Goal: Find specific page/section: Find specific page/section

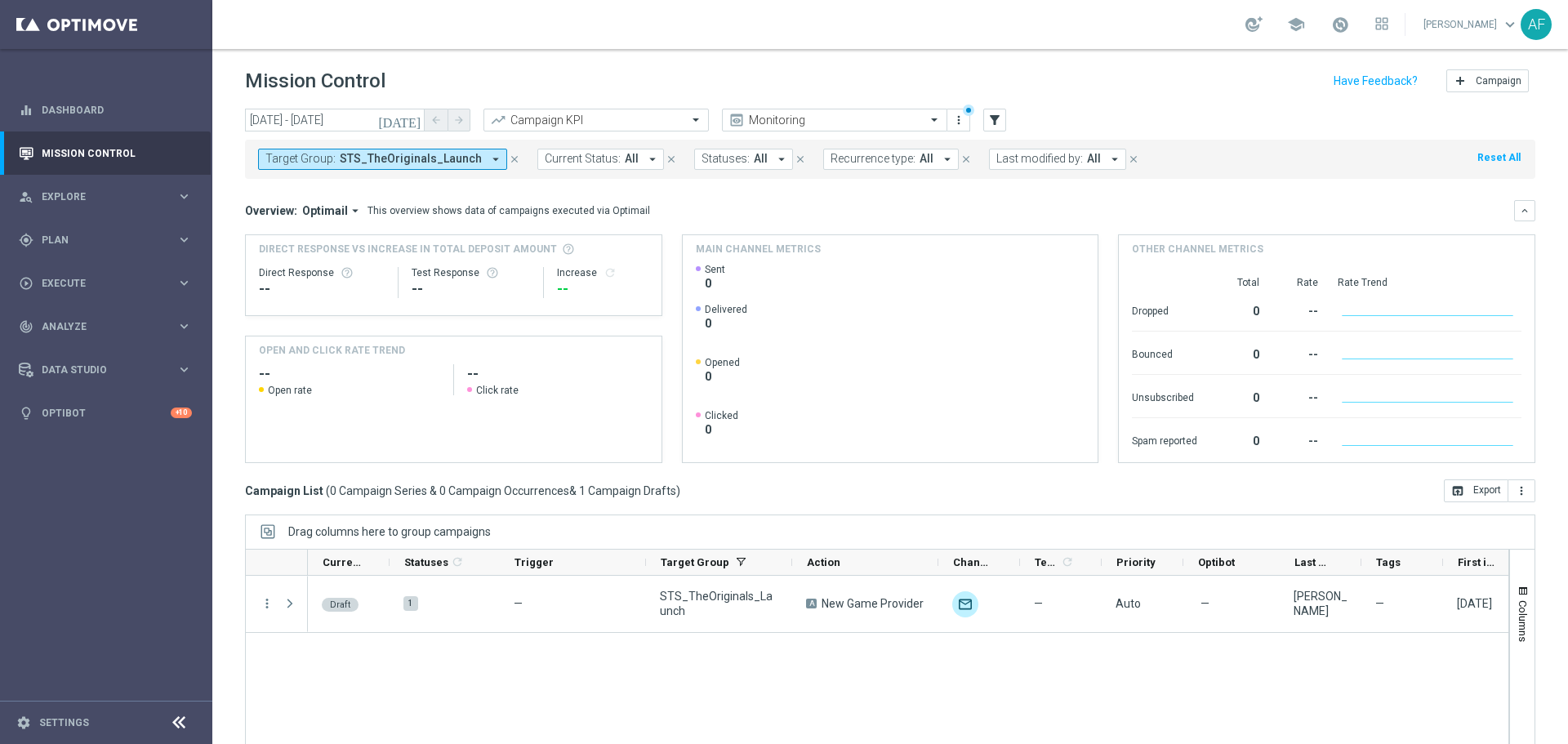
click at [430, 157] on span "STS_TheOriginals_Launch" at bounding box center [411, 158] width 142 height 14
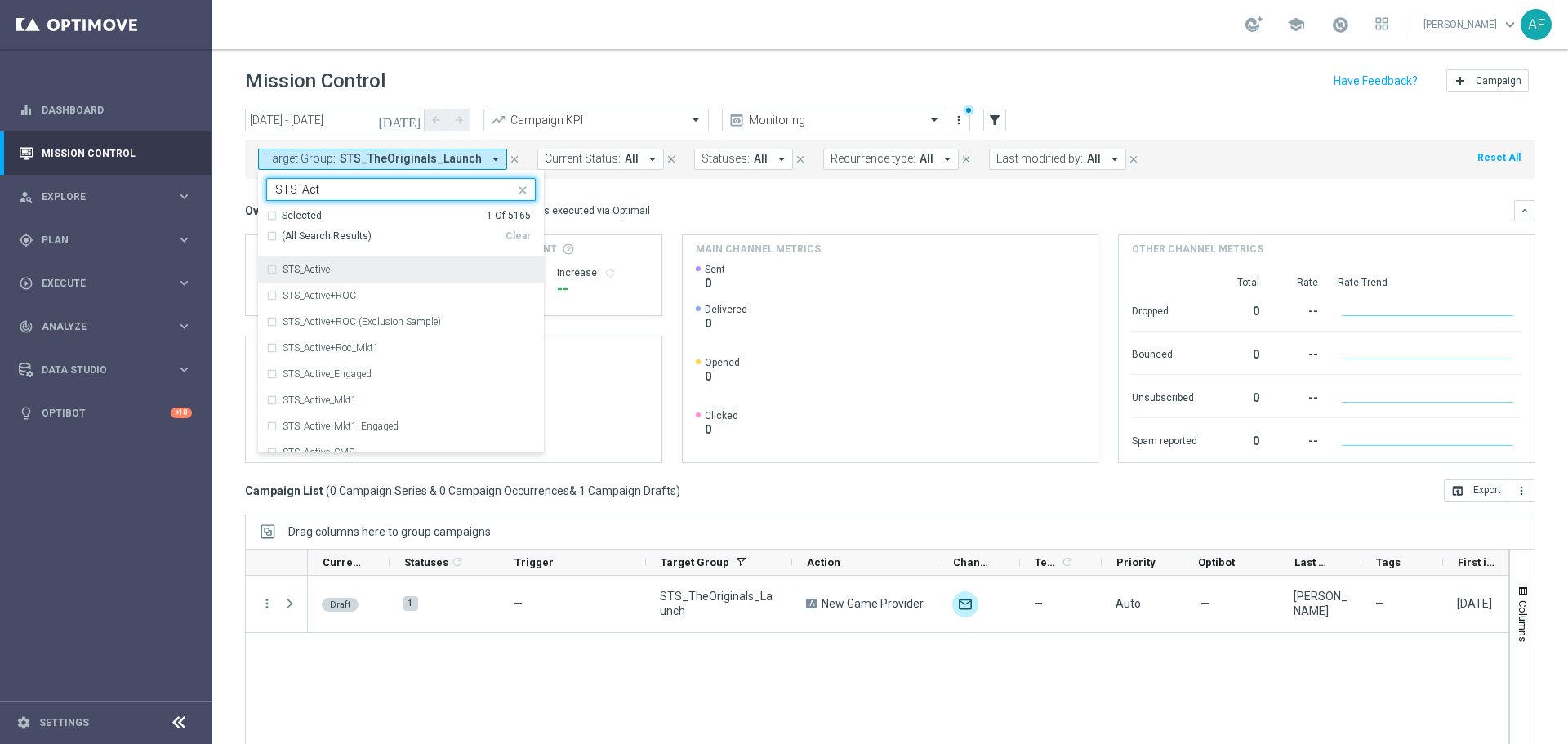
click at [353, 269] on div "STS_Active" at bounding box center [409, 269] width 253 height 10
type input "STS_Act"
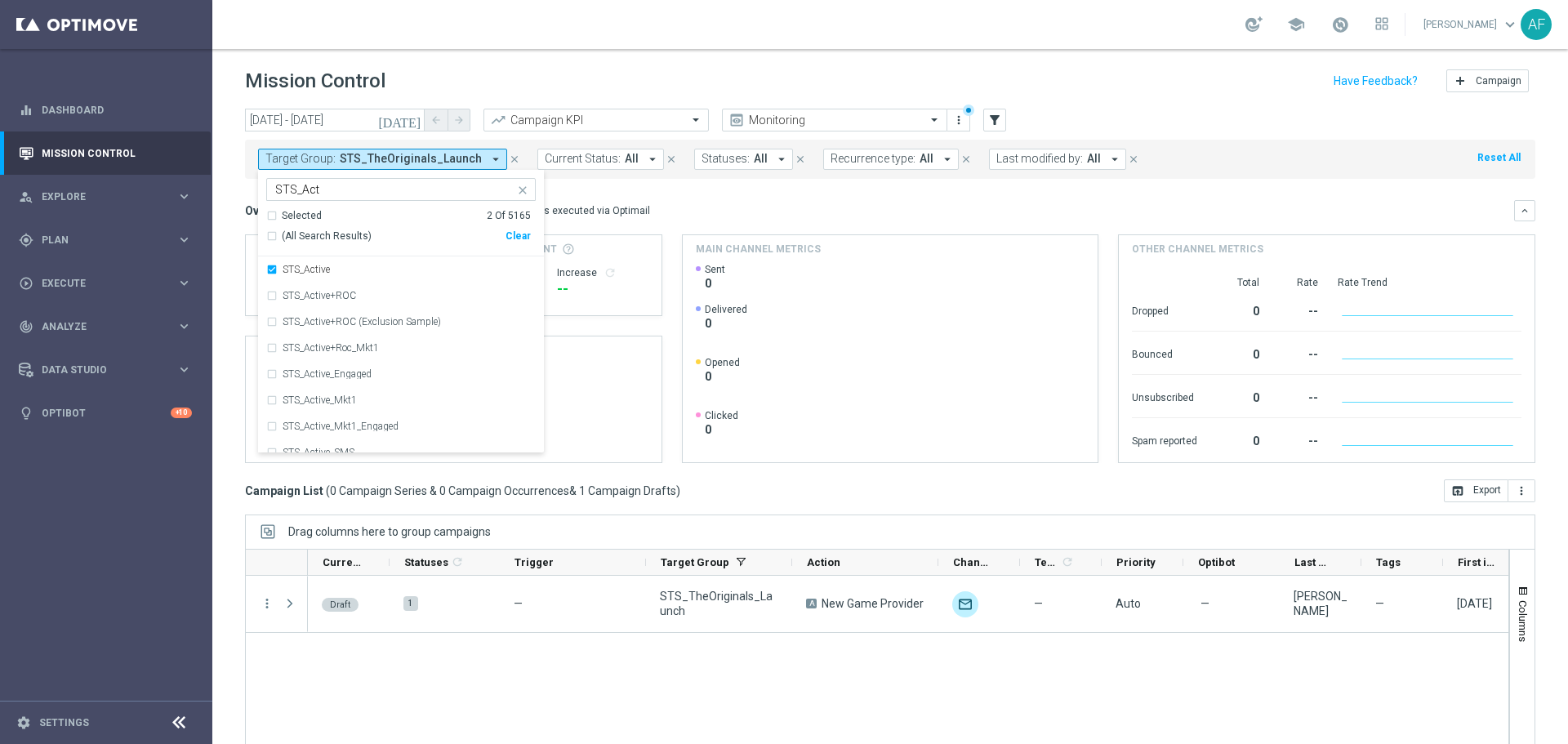
click at [685, 195] on mini-dashboard "Overview: Optimail arrow_drop_down This overview shows data of campaigns execut…" at bounding box center [889, 329] width 1290 height 301
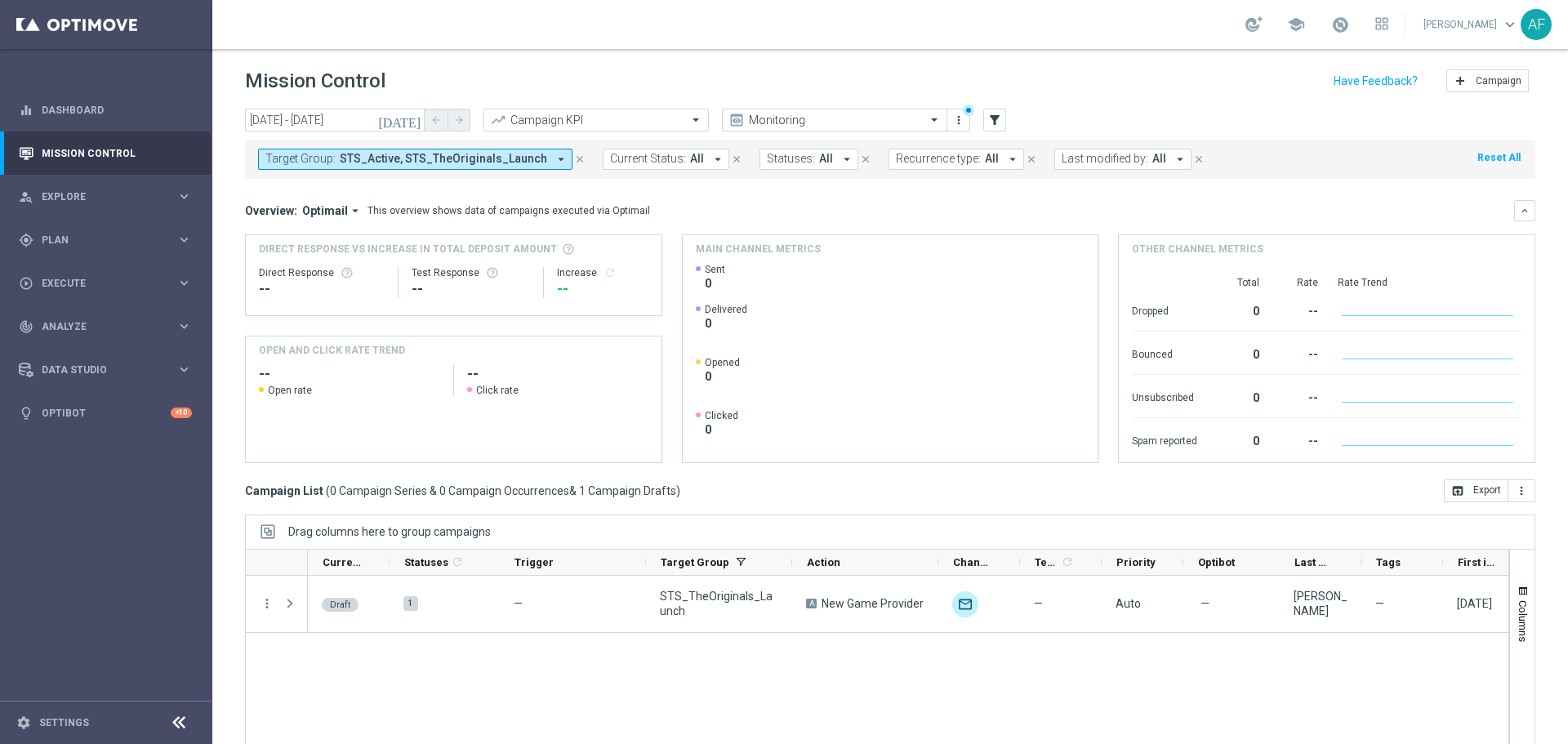
click at [535, 156] on button "Target Group: STS_Active, STS_TheOriginals_Launch arrow_drop_down" at bounding box center [415, 158] width 315 height 21
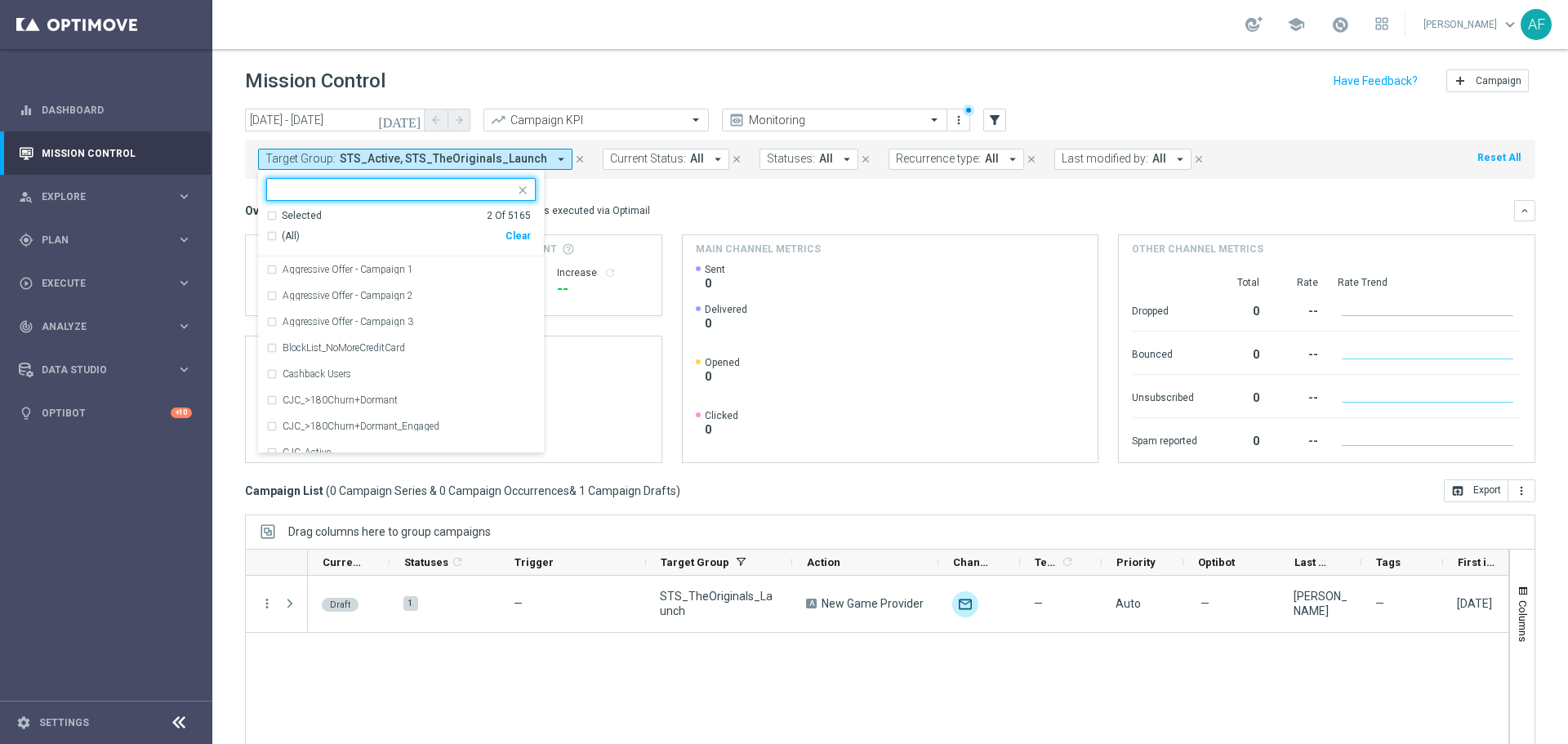
click at [305, 217] on div "Selected" at bounding box center [302, 216] width 40 height 14
drag, startPoint x: 315, startPoint y: 294, endPoint x: 339, endPoint y: 282, distance: 26.8
click at [317, 294] on label "STS_TheOriginals_Launch" at bounding box center [338, 296] width 112 height 10
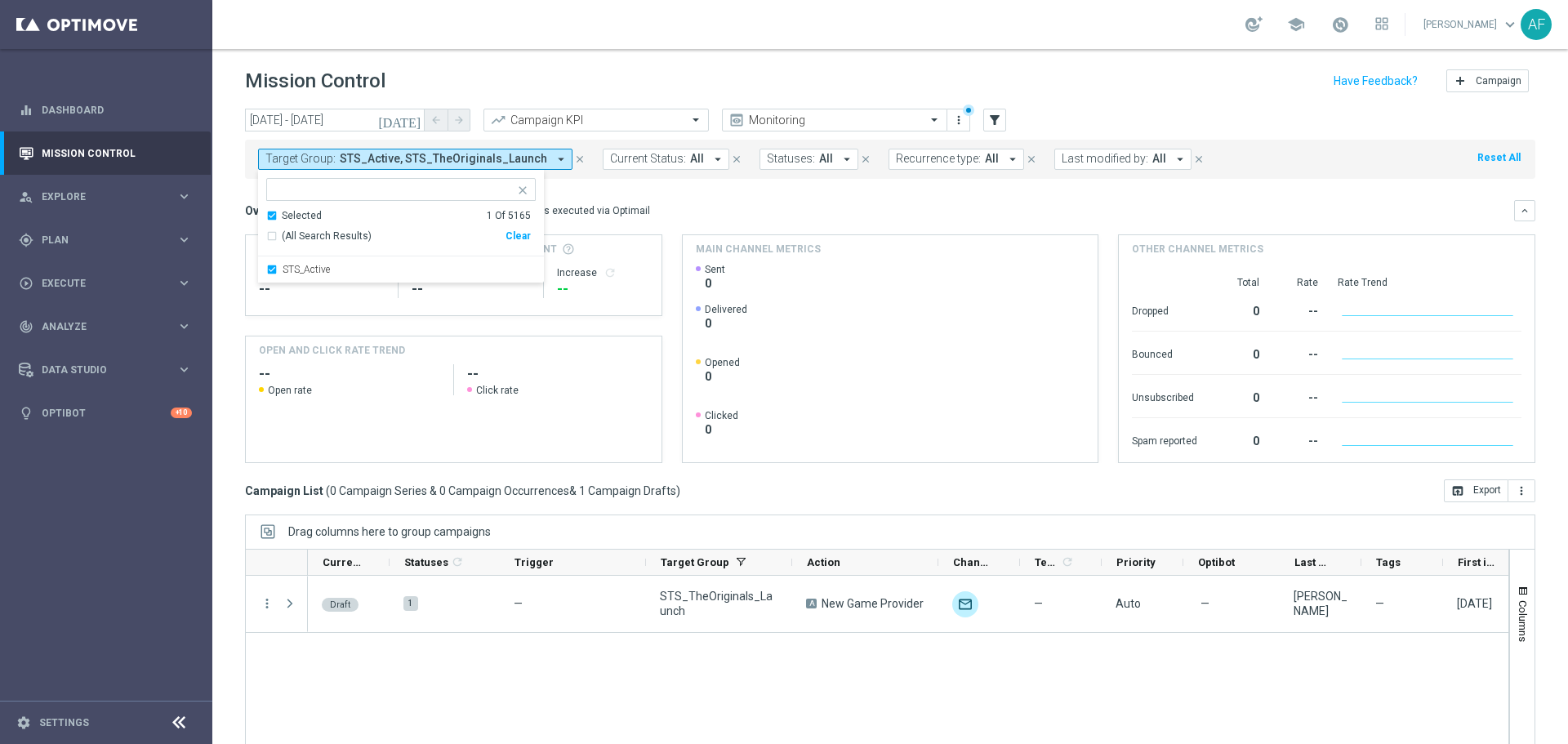
click at [707, 230] on div "Overview: Optimail arrow_drop_down This overview shows data of campaigns execut…" at bounding box center [889, 331] width 1290 height 263
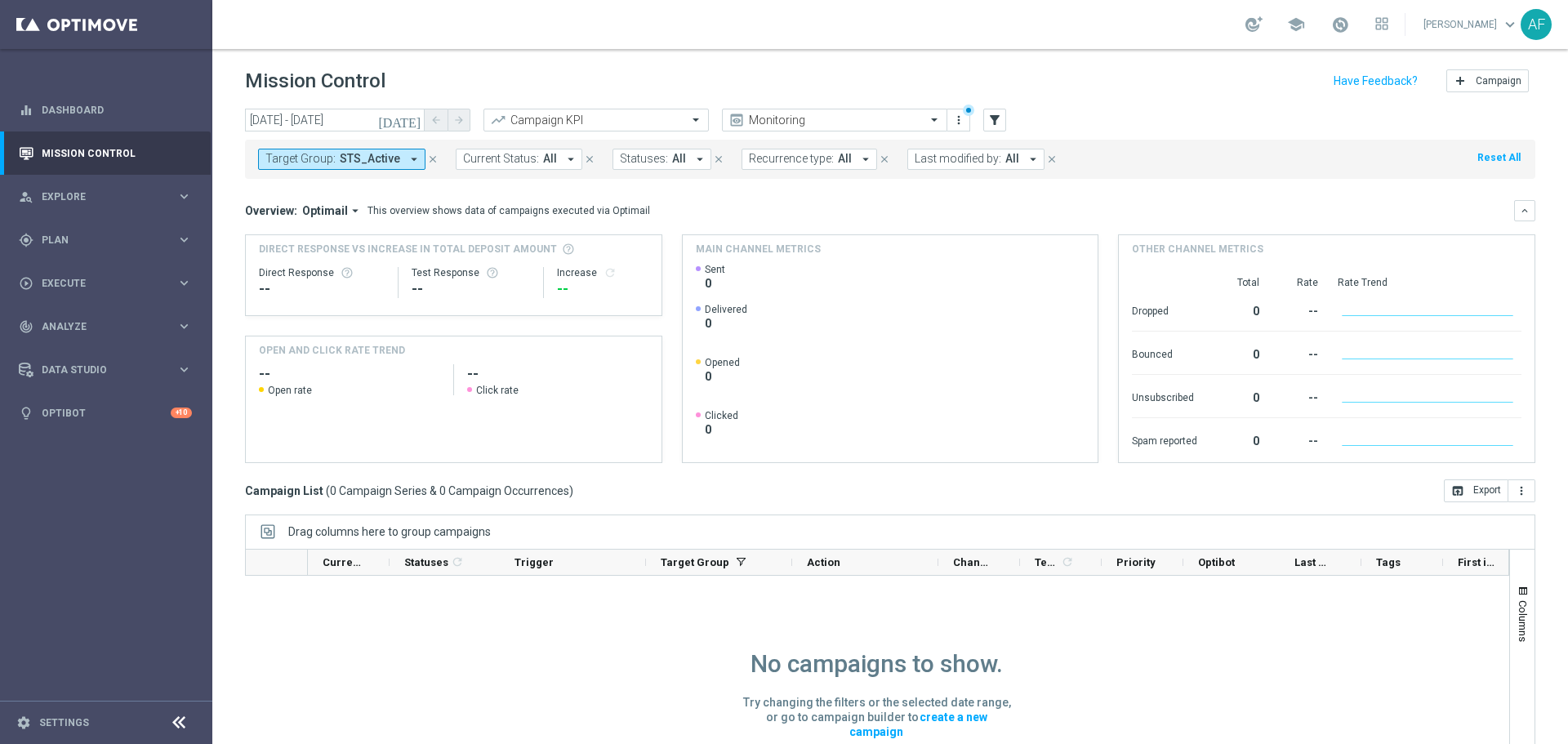
click at [397, 158] on button "Target Group: STS_Active arrow_drop_down" at bounding box center [342, 158] width 167 height 21
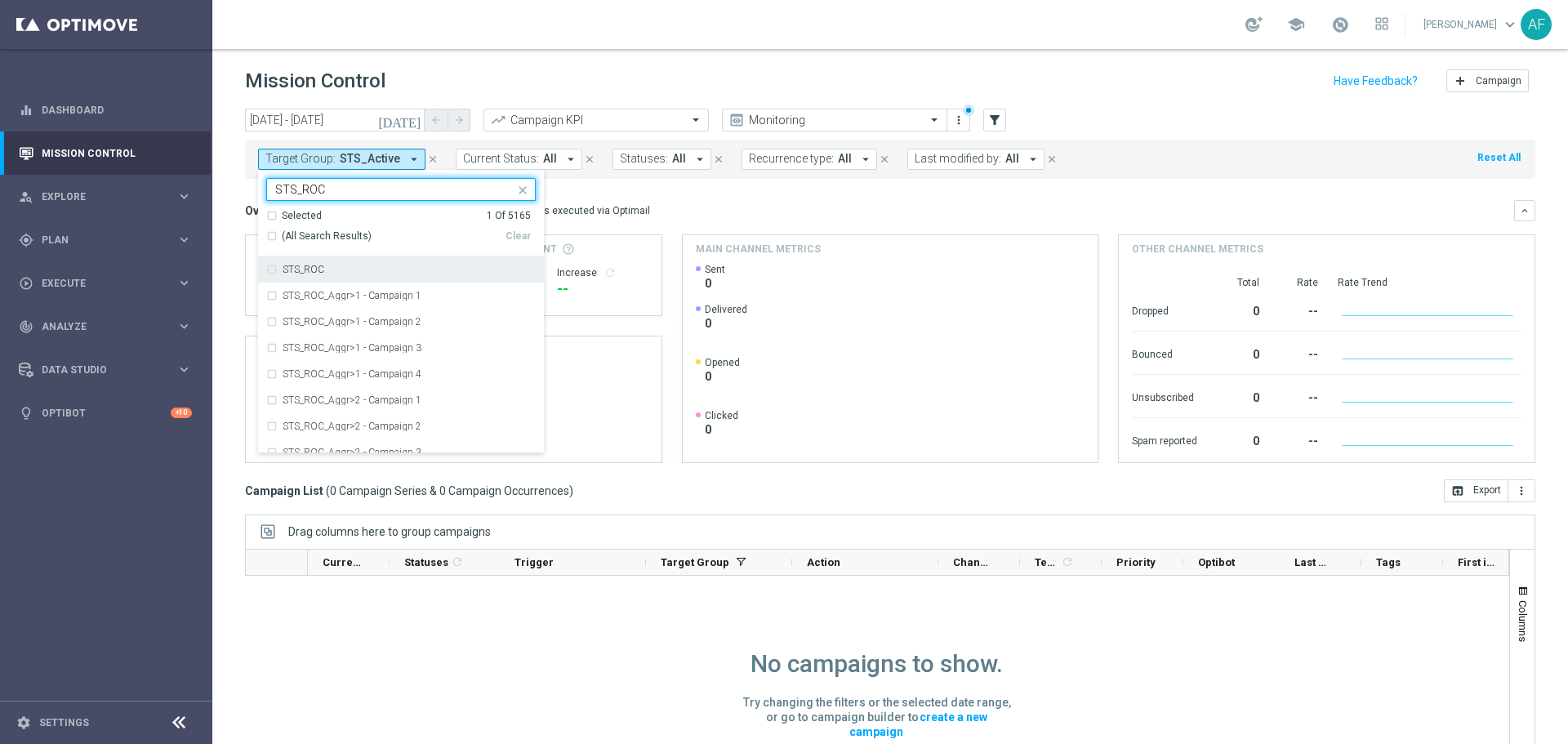
click at [374, 261] on div "STS_ROC" at bounding box center [401, 269] width 269 height 26
type input "STS_ROC"
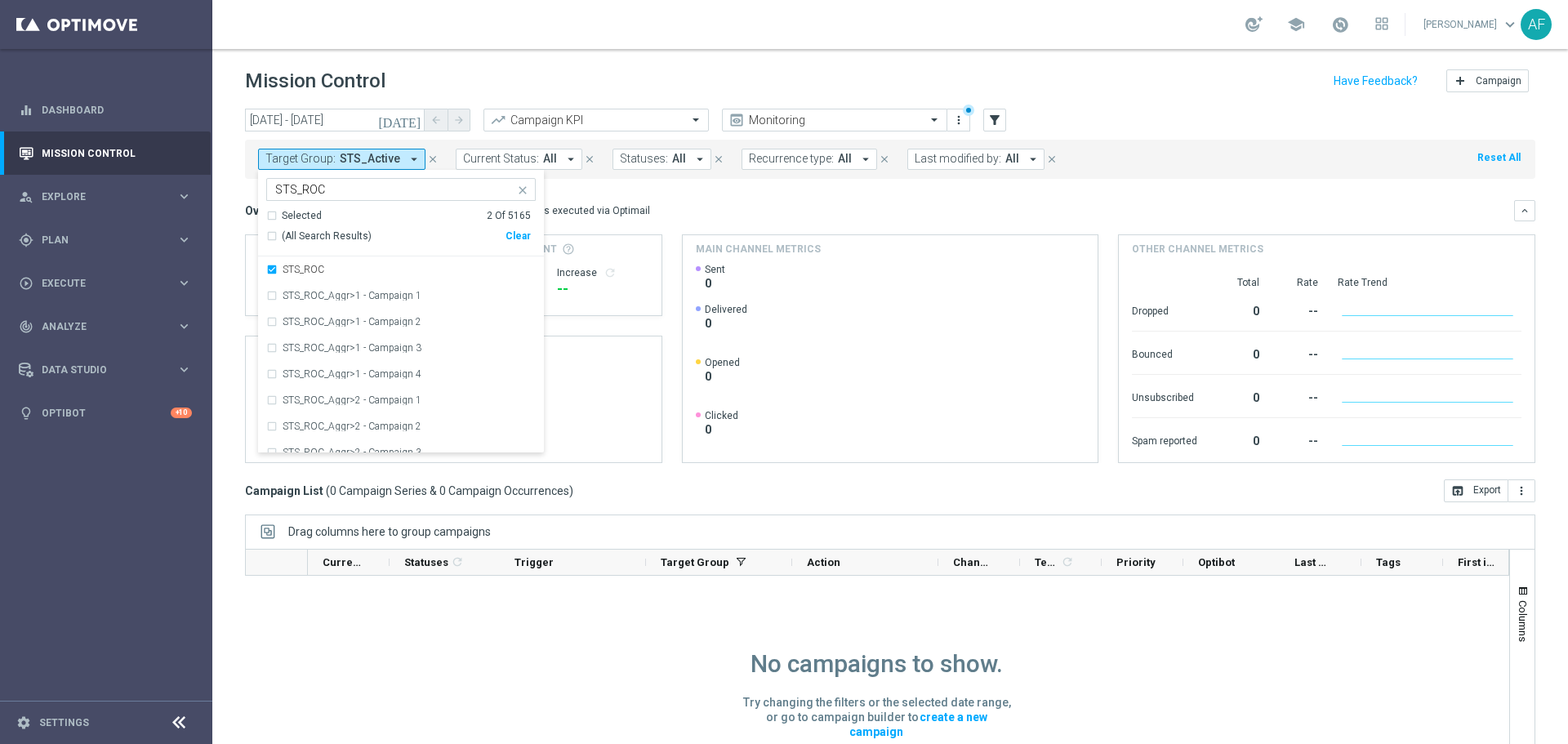
click at [745, 205] on div "Overview: Optimail arrow_drop_down This overview shows data of campaigns execut…" at bounding box center [879, 211] width 1269 height 15
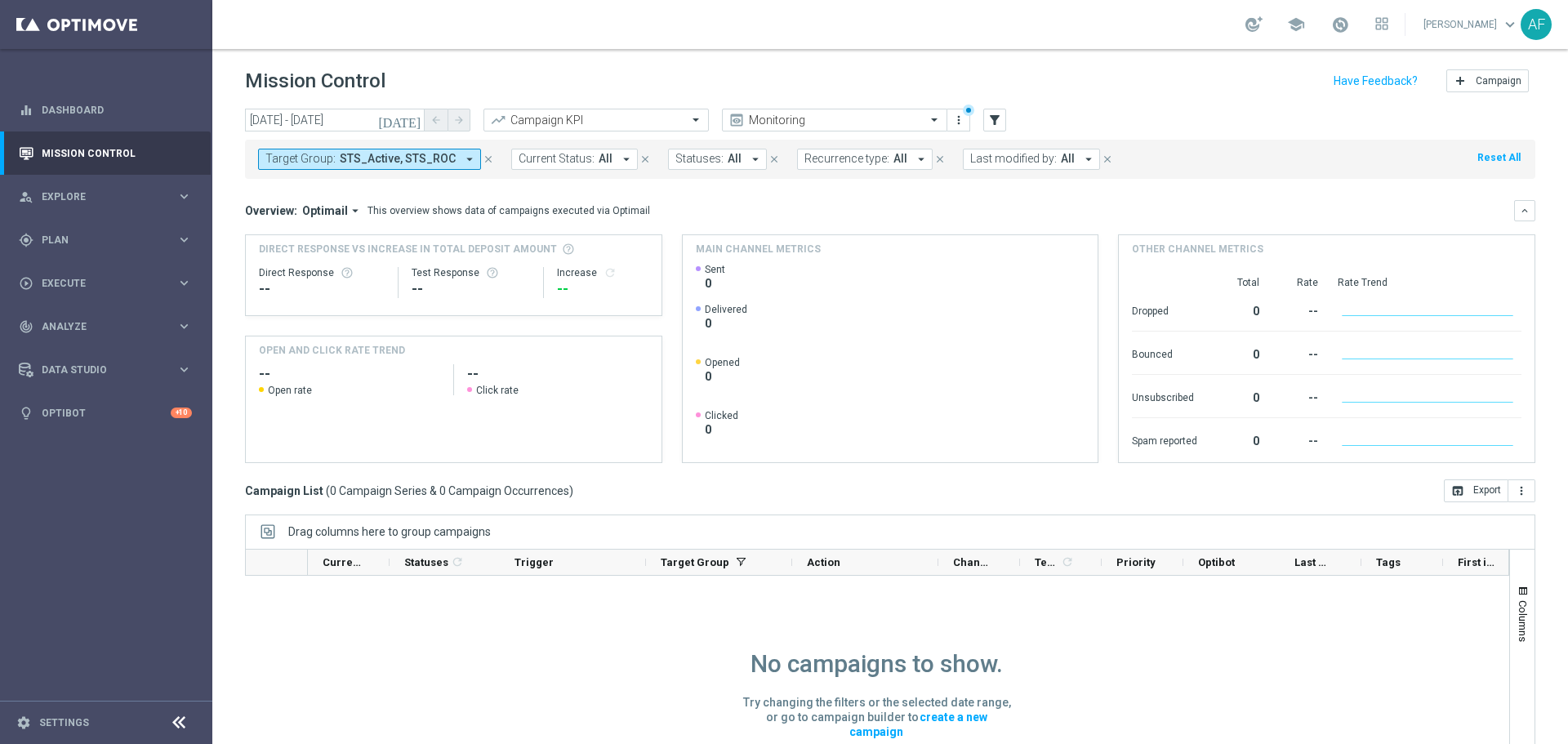
click at [427, 158] on span "STS_Active, STS_ROC" at bounding box center [398, 158] width 116 height 14
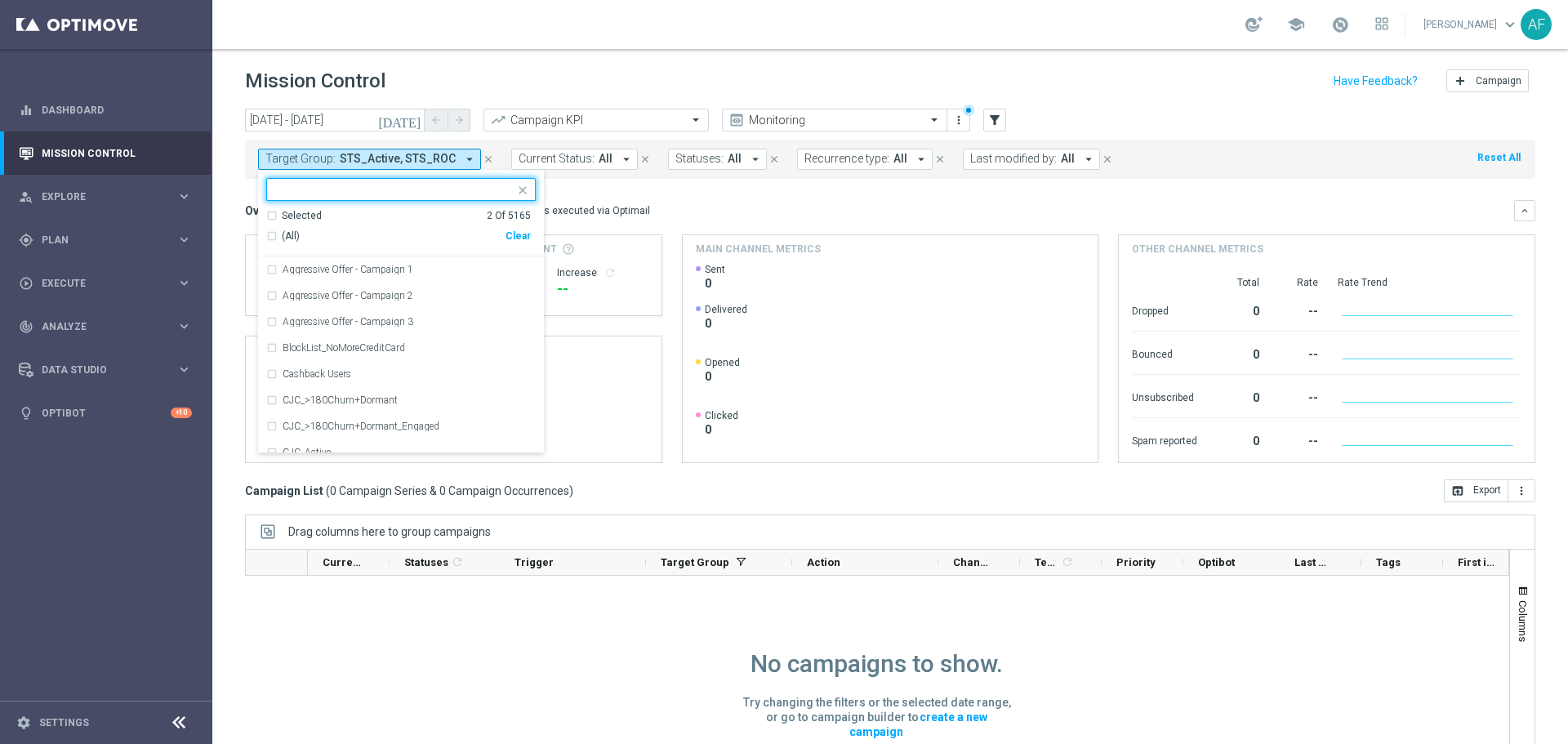
click at [382, 189] on input "text" at bounding box center [394, 189] width 239 height 14
type input "R"
click at [583, 182] on mini-dashboard "Overview: Optimail arrow_drop_down This overview shows data of campaigns execut…" at bounding box center [889, 329] width 1290 height 301
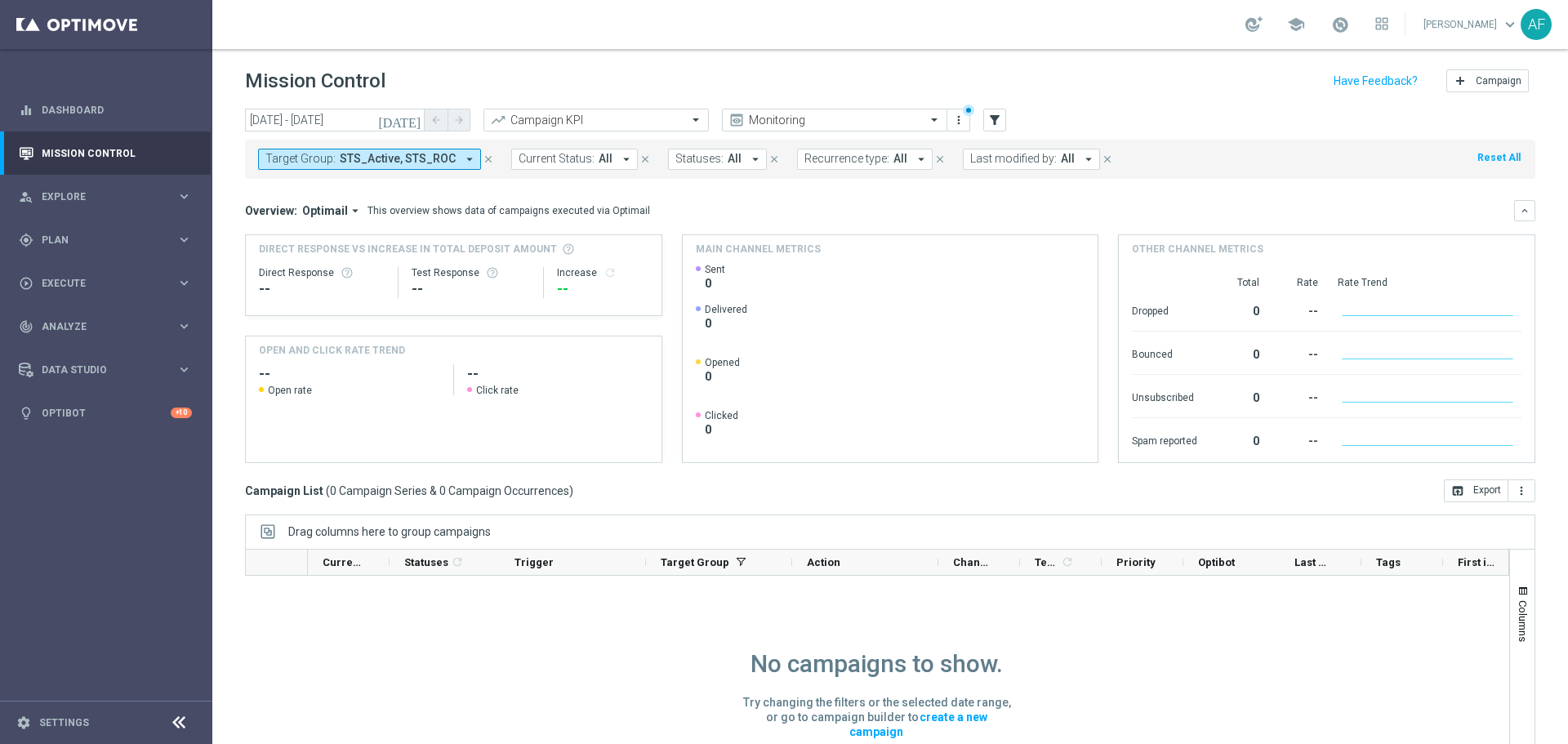
click at [414, 160] on span "STS_Active, STS_ROC" at bounding box center [398, 158] width 116 height 14
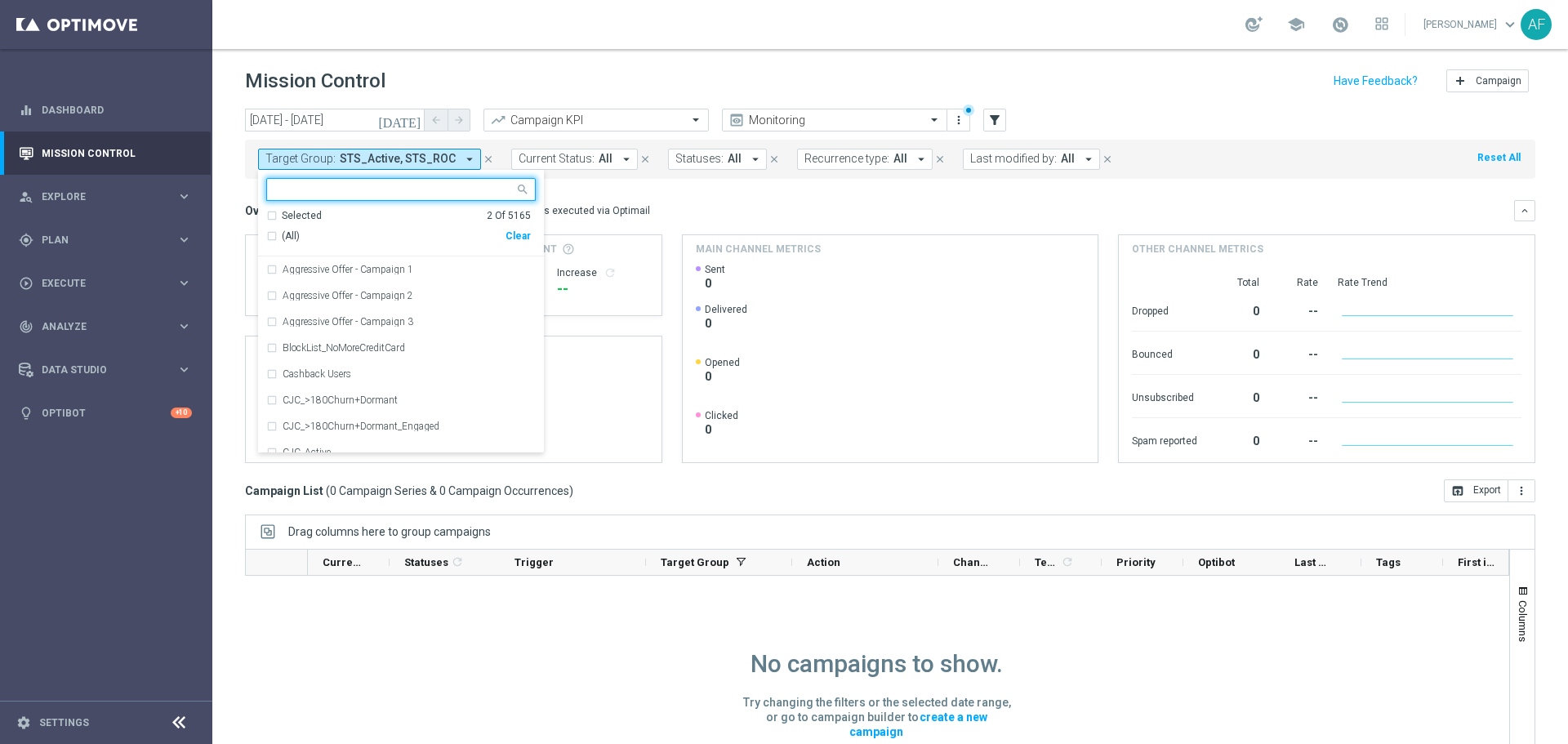
click at [694, 187] on mini-dashboard "Overview: Optimail arrow_drop_down This overview shows data of campaigns execut…" at bounding box center [889, 329] width 1290 height 301
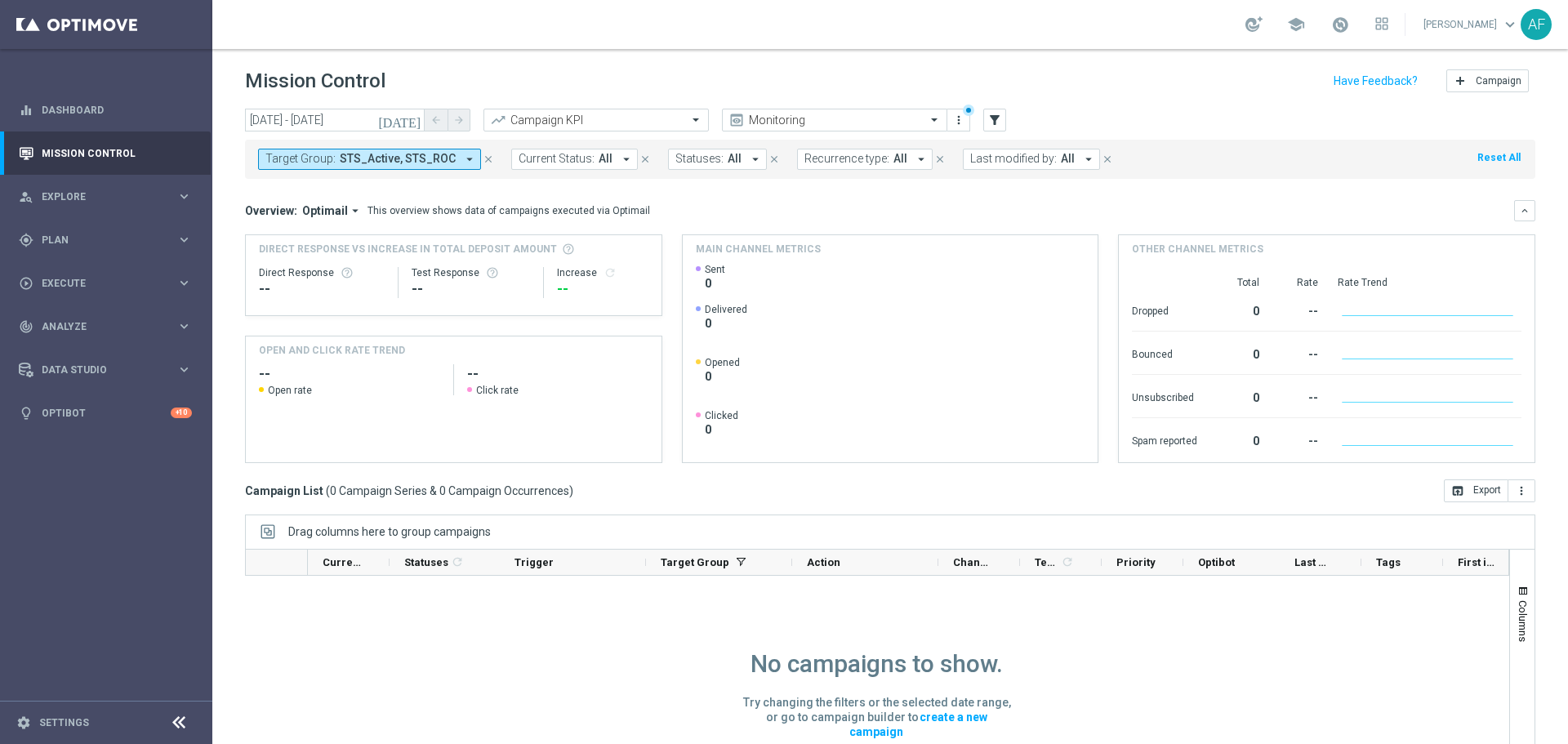
click at [437, 158] on span "STS_Active, STS_ROC" at bounding box center [398, 158] width 116 height 14
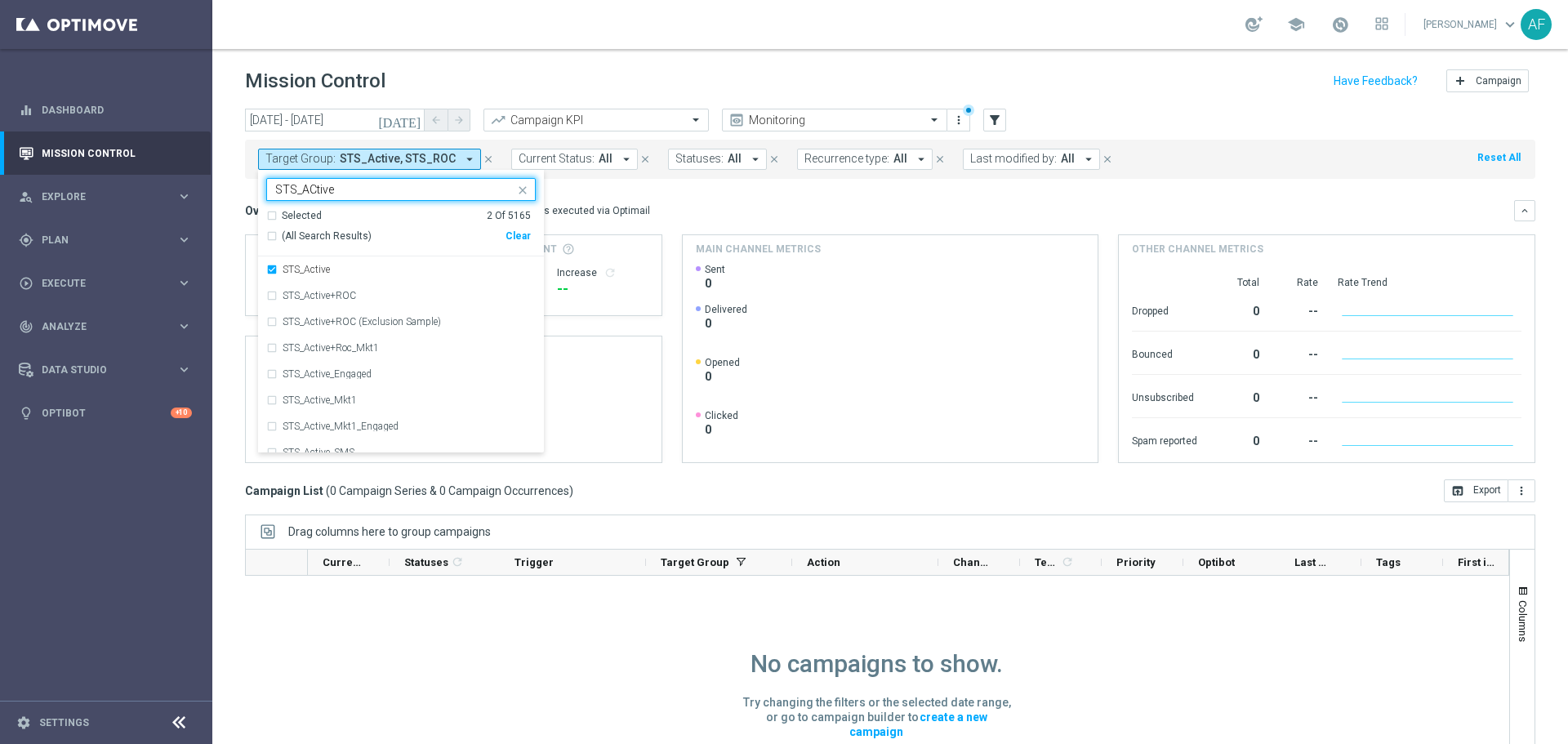
drag, startPoint x: 334, startPoint y: 192, endPoint x: 298, endPoint y: 192, distance: 36.0
click at [298, 192] on input "STS_ACtive" at bounding box center [394, 189] width 239 height 14
type input "S"
click at [880, 201] on div "Overview: Optimail arrow_drop_down This overview shows data of campaigns execut…" at bounding box center [889, 210] width 1290 height 21
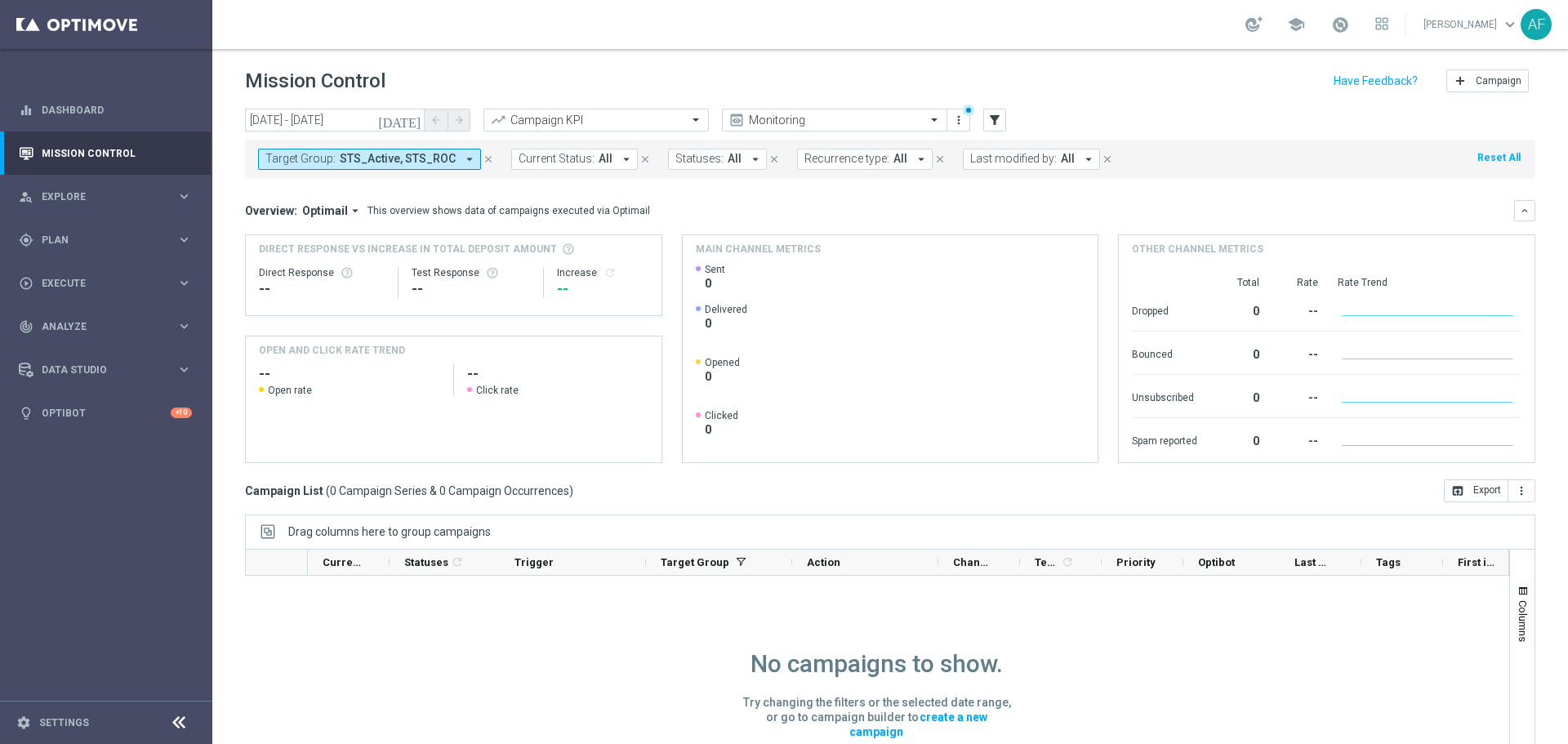
click at [414, 122] on icon "[DATE]" at bounding box center [400, 120] width 45 height 15
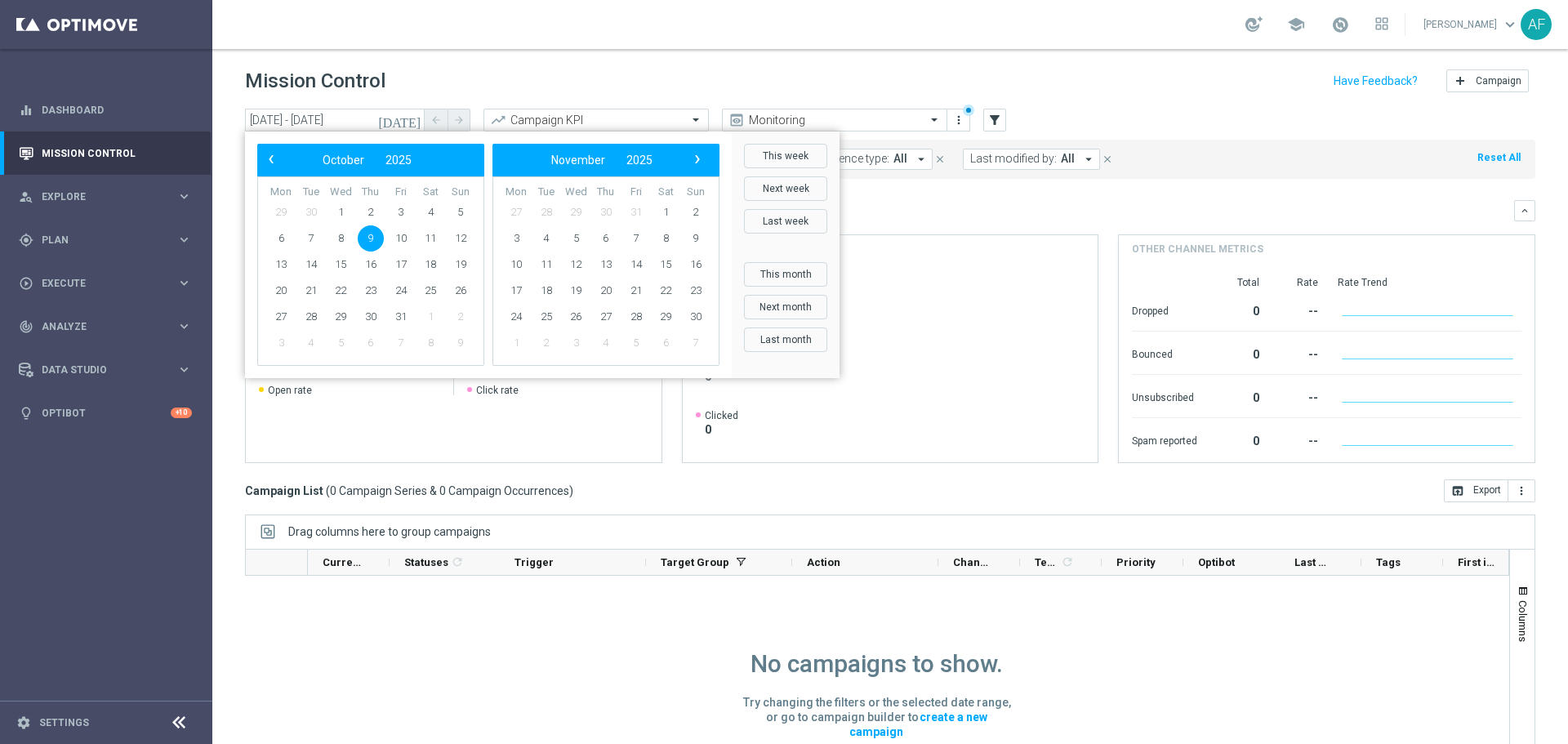
click at [366, 237] on span "9" at bounding box center [370, 238] width 26 height 26
click at [418, 70] on div "Mission Control add Campaign" at bounding box center [889, 81] width 1290 height 32
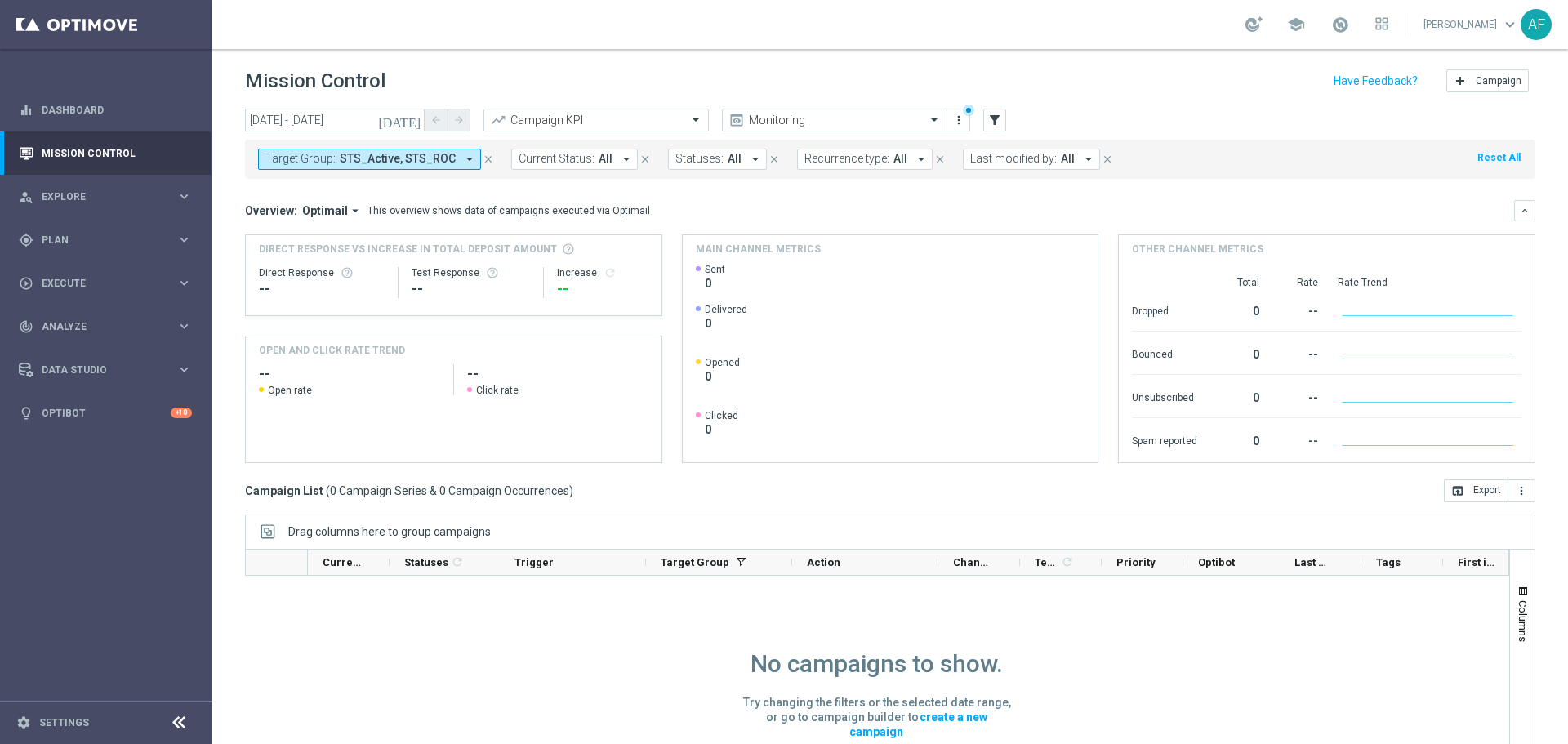
click at [396, 164] on span "STS_Active, STS_ROC" at bounding box center [398, 158] width 116 height 14
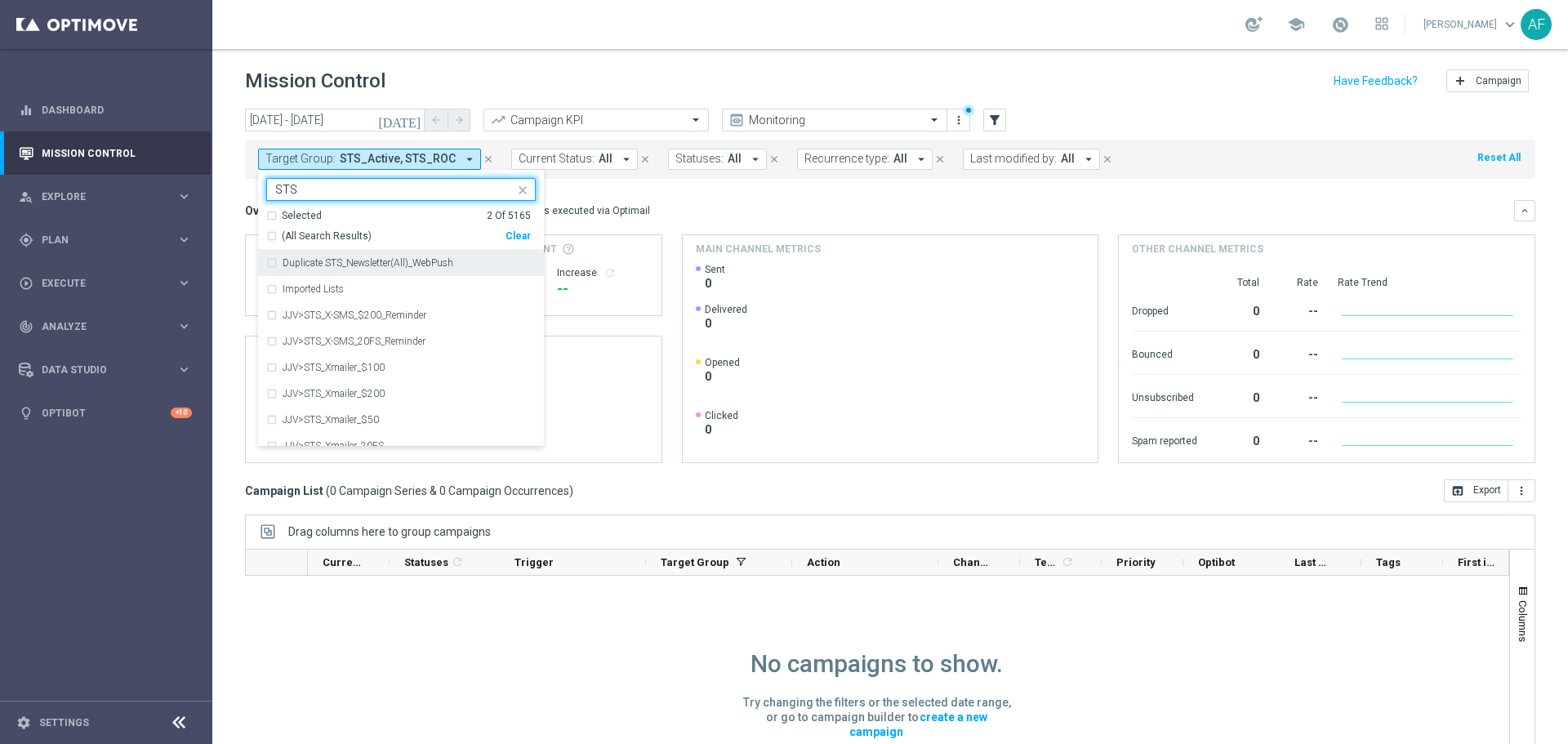
click at [302, 218] on div "Selected" at bounding box center [302, 216] width 40 height 14
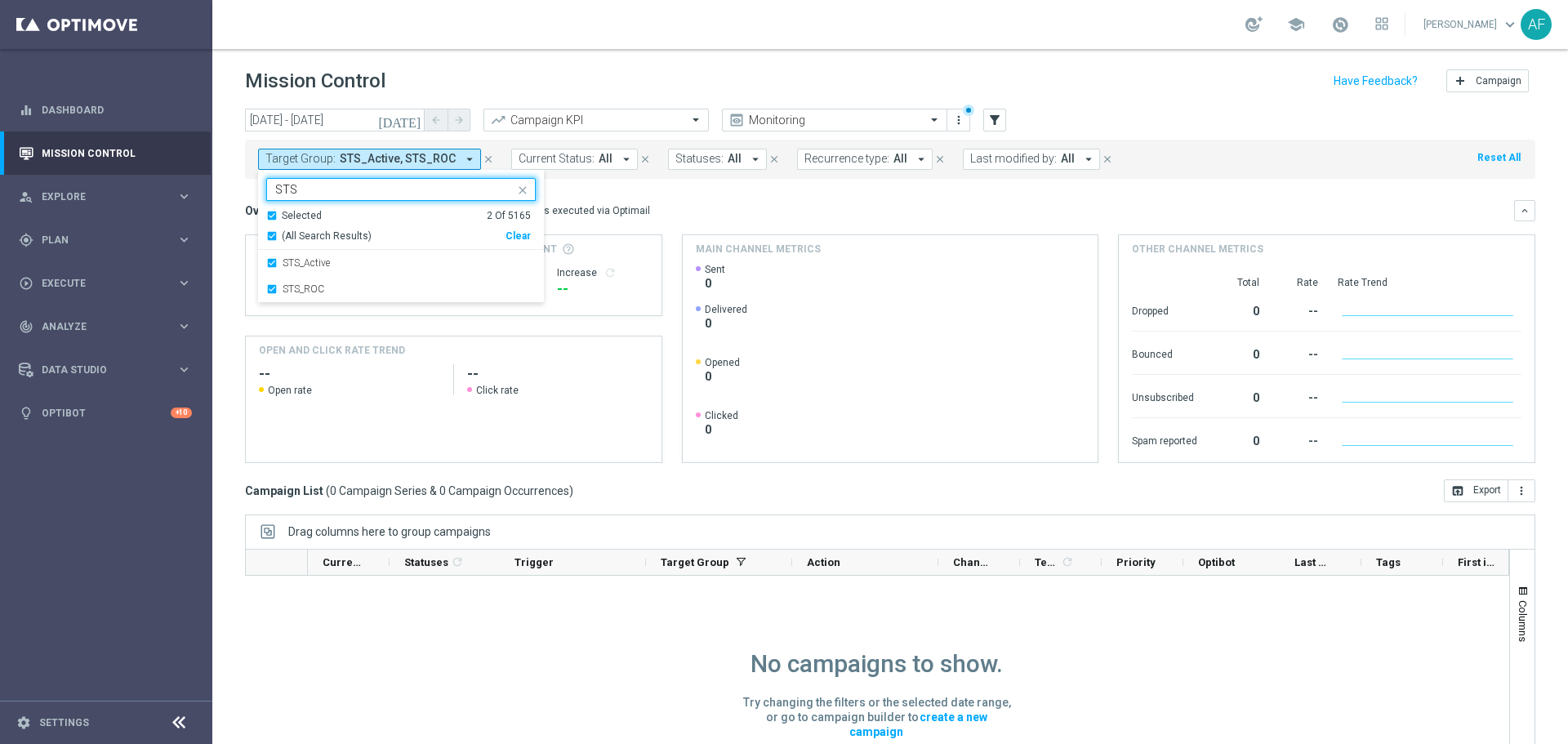
click at [293, 217] on div "Selected" at bounding box center [302, 216] width 40 height 14
click at [301, 230] on span "(All Search Results)" at bounding box center [326, 236] width 90 height 14
type input "STS"
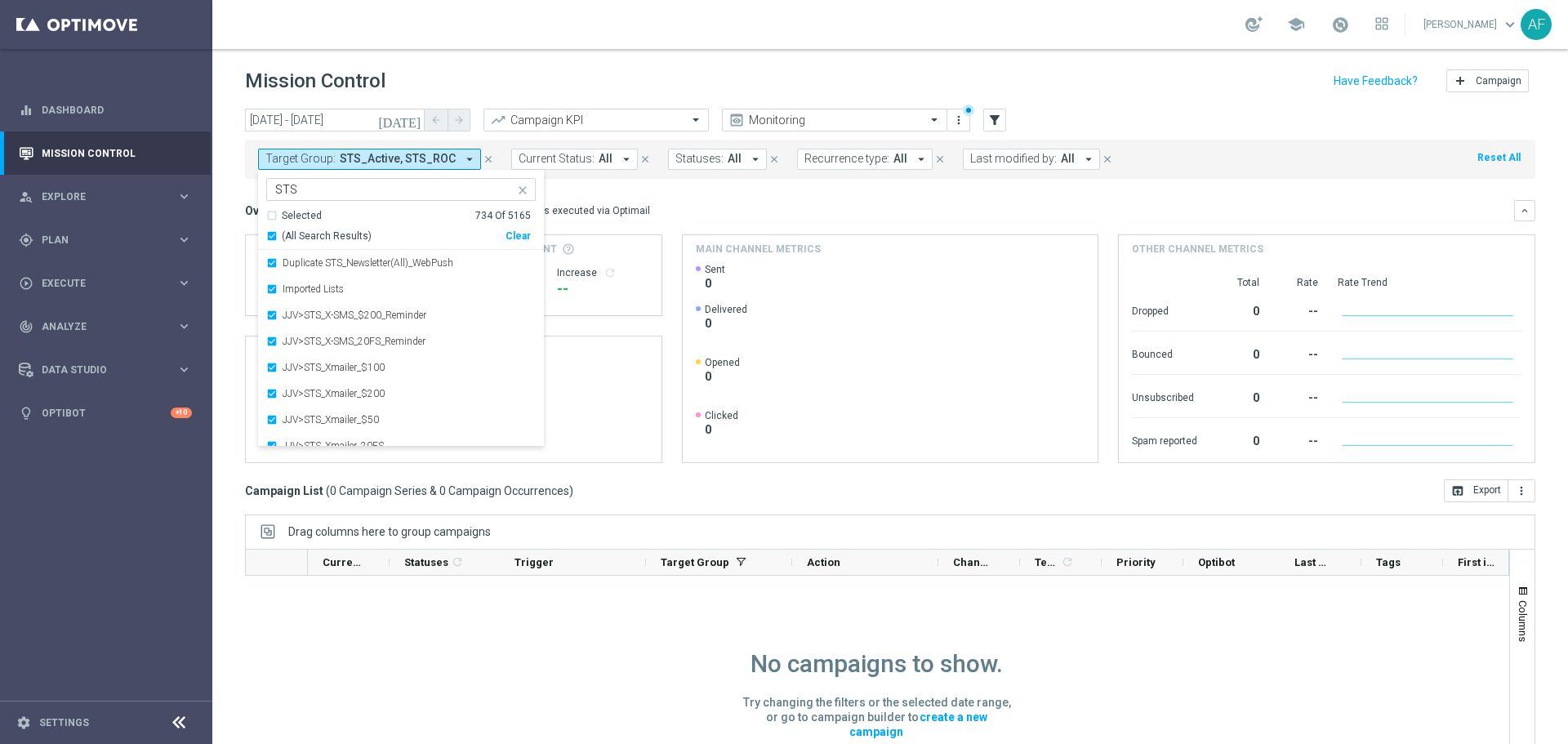
click at [664, 215] on div "Overview: Optimail arrow_drop_down This overview shows data of campaigns execut…" at bounding box center [879, 211] width 1269 height 15
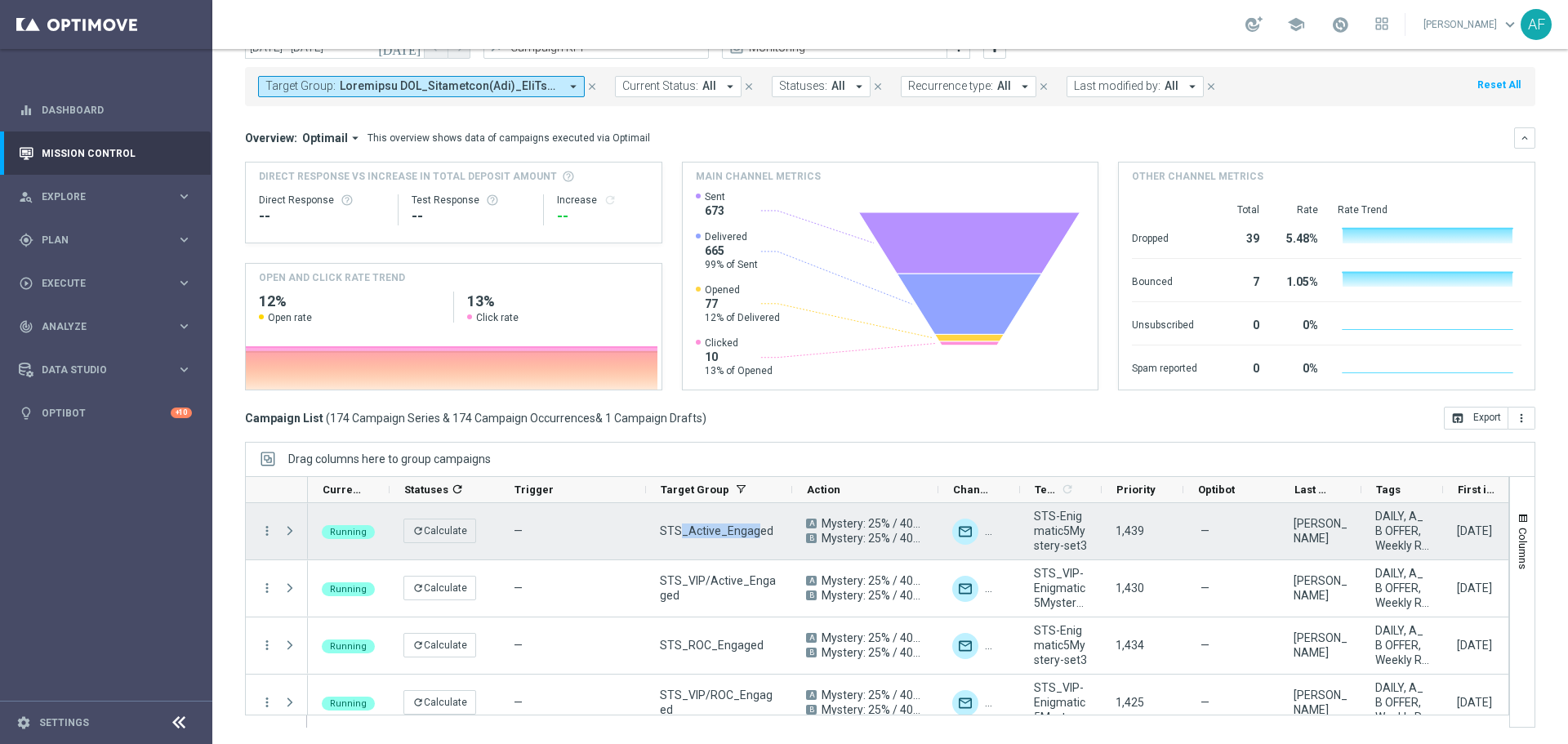
drag, startPoint x: 679, startPoint y: 530, endPoint x: 754, endPoint y: 530, distance: 75.0
click at [754, 530] on span "STS_Active_Engaged" at bounding box center [716, 531] width 114 height 15
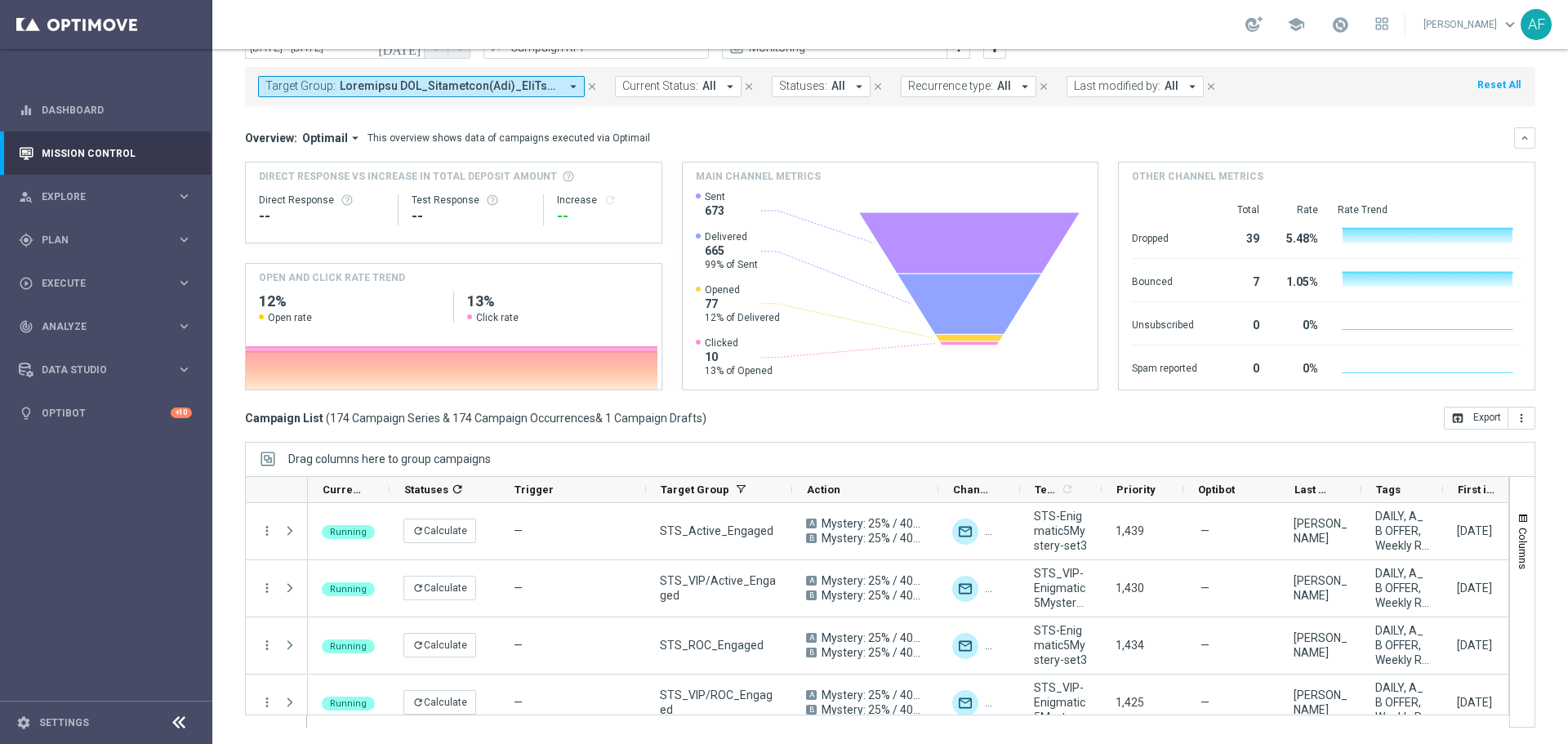
click at [814, 417] on div "Campaign List ( 174 Campaign Series & 174 Campaign Occurrences & 1 Campaign Dra…" at bounding box center [889, 417] width 1290 height 23
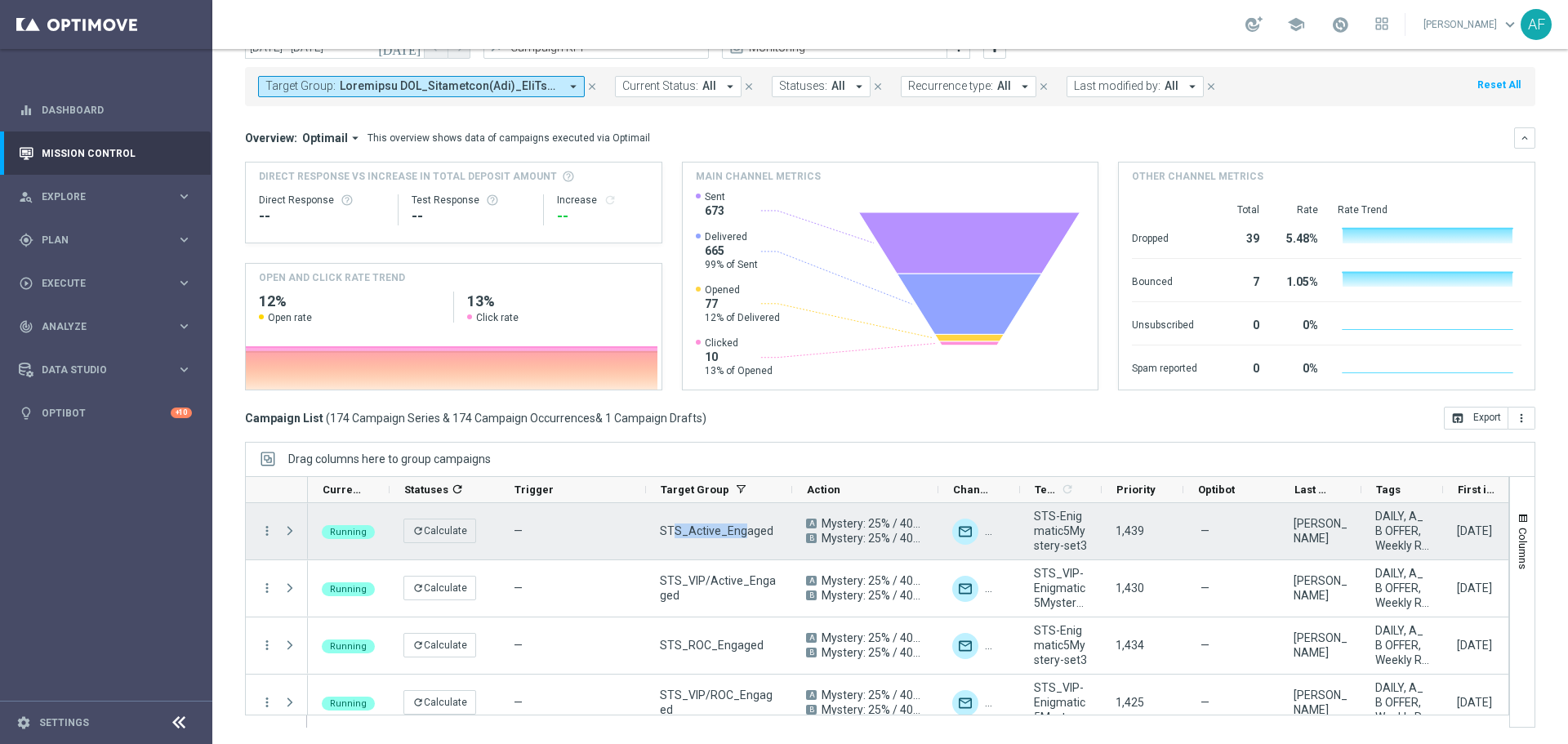
drag, startPoint x: 672, startPoint y: 528, endPoint x: 738, endPoint y: 531, distance: 66.1
click at [738, 531] on span "STS_Active_Engaged" at bounding box center [716, 531] width 114 height 15
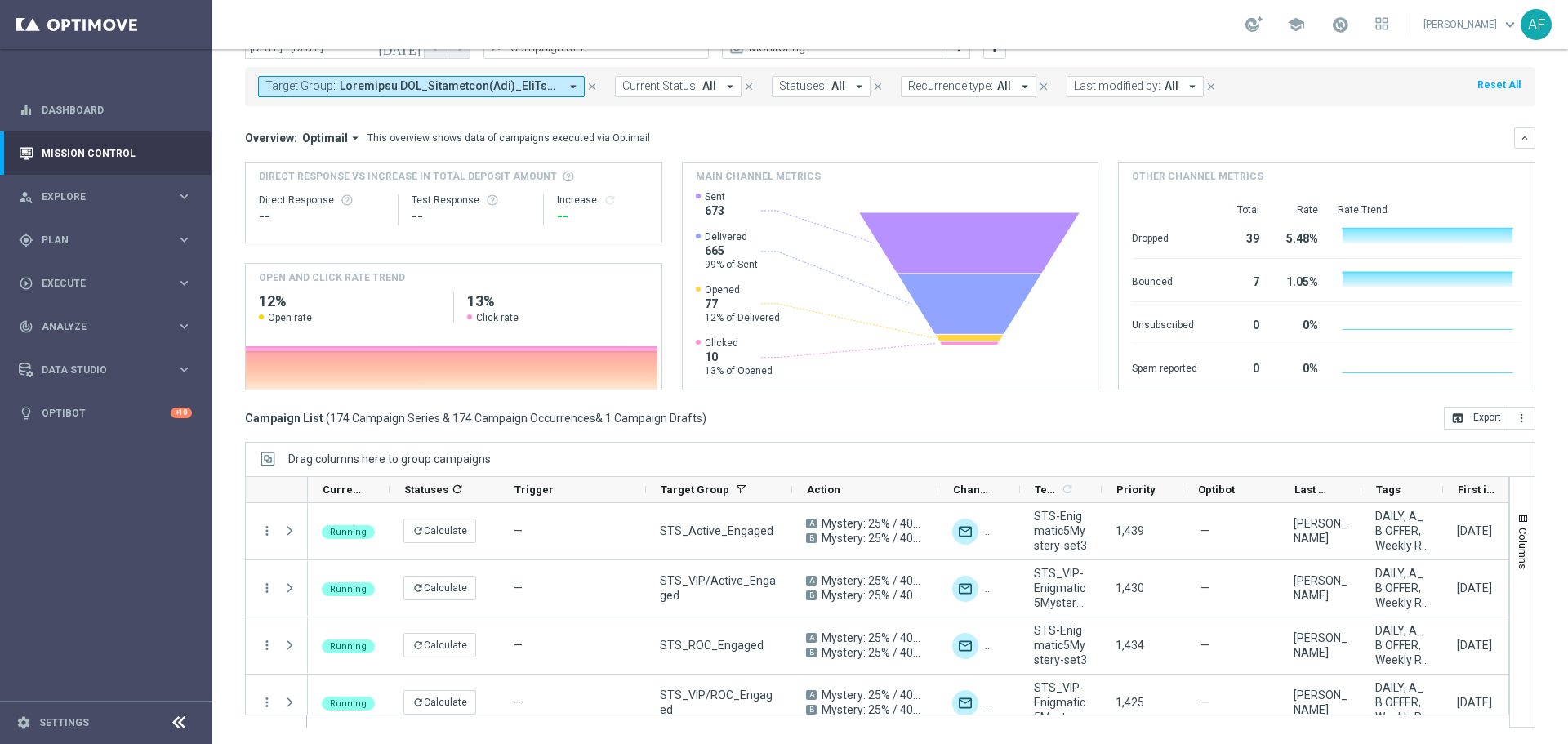
click at [810, 432] on div "today 09 Oct 2025 - 09 Oct 2025 arrow_back arrow_forward Campaign KPI trending_…" at bounding box center [890, 347] width 1355 height 621
